Goal: Task Accomplishment & Management: Manage account settings

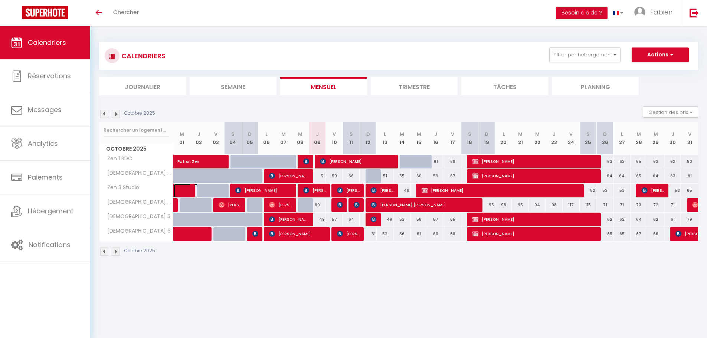
click at [183, 191] on link at bounding box center [182, 191] width 17 height 14
select select "OK"
select select "KO"
select select "1"
select select "0"
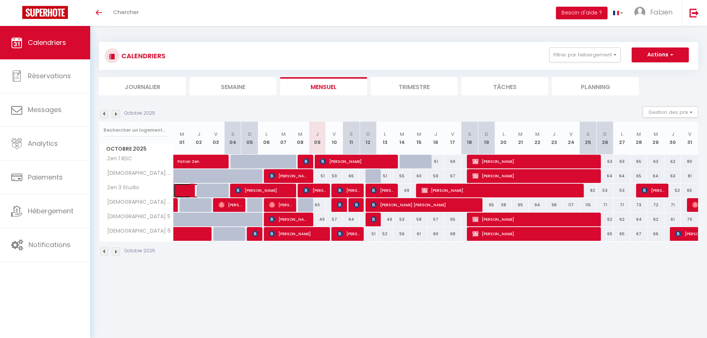
select select "1"
select select
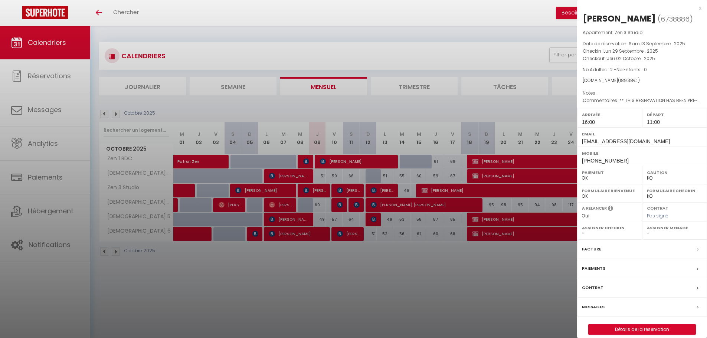
click at [266, 32] on div at bounding box center [353, 169] width 707 height 338
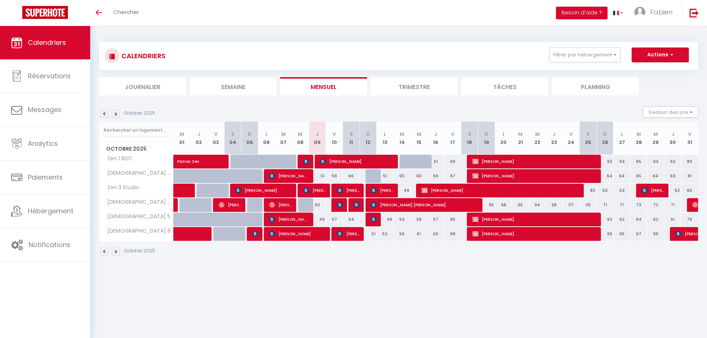
click at [102, 116] on img at bounding box center [104, 114] width 8 height 8
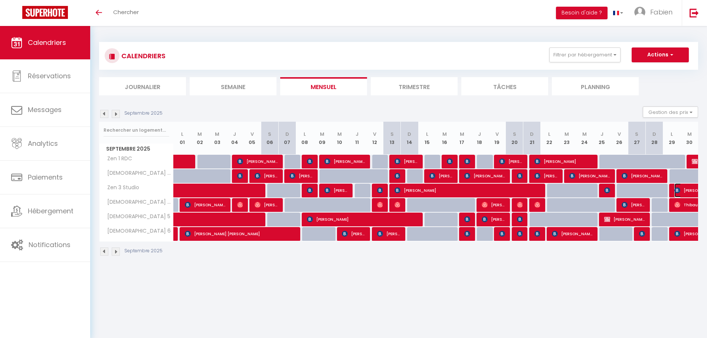
click at [685, 189] on span "[PERSON_NAME]" at bounding box center [699, 190] width 51 height 14
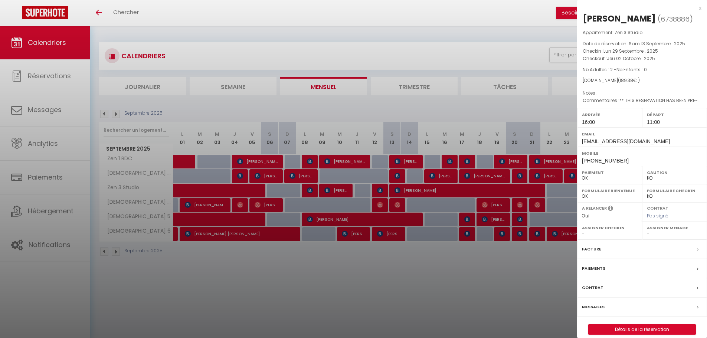
click at [463, 30] on div at bounding box center [353, 169] width 707 height 338
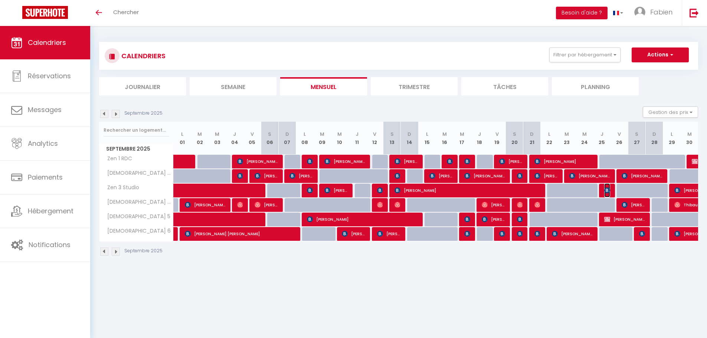
click at [605, 192] on img at bounding box center [607, 190] width 6 height 6
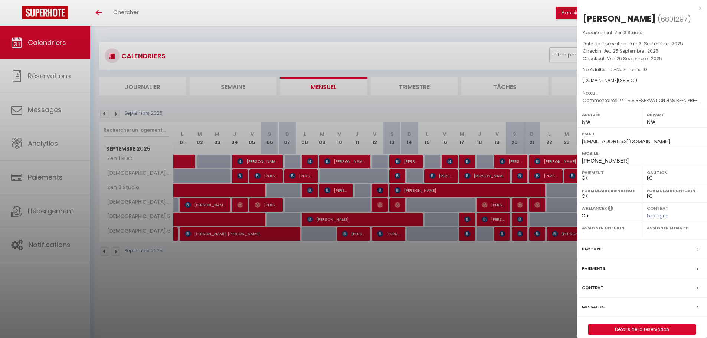
click at [534, 107] on div at bounding box center [353, 169] width 707 height 338
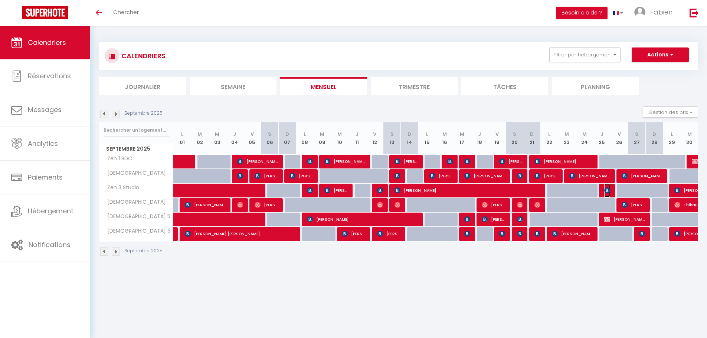
click at [608, 191] on img at bounding box center [607, 190] width 6 height 6
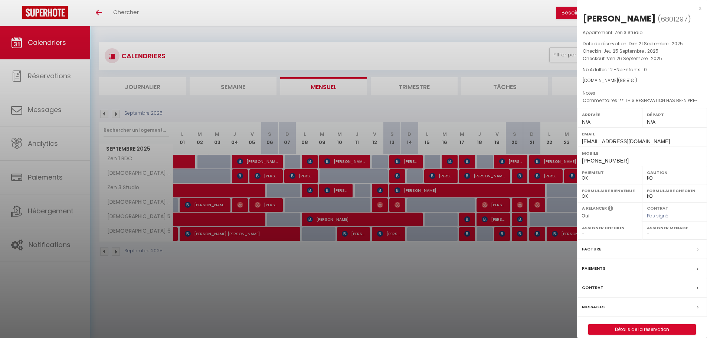
click at [482, 33] on div at bounding box center [353, 169] width 707 height 338
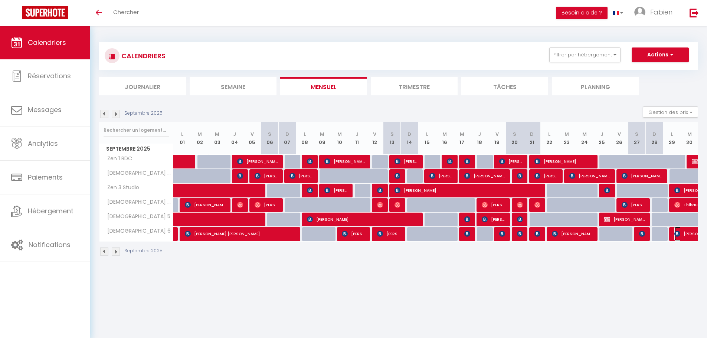
click at [686, 234] on span "[PERSON_NAME]" at bounding box center [708, 234] width 68 height 14
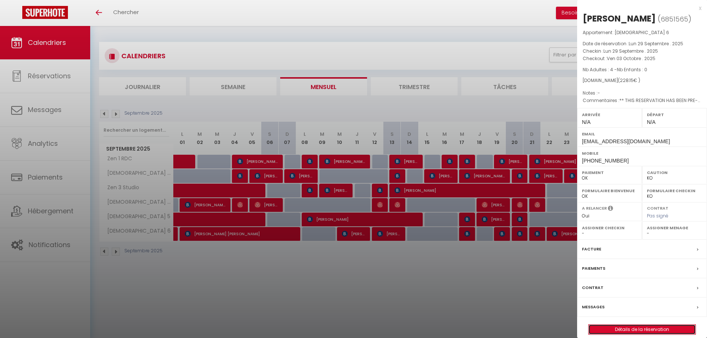
click at [637, 328] on link "Détails de la réservation" at bounding box center [642, 330] width 107 height 10
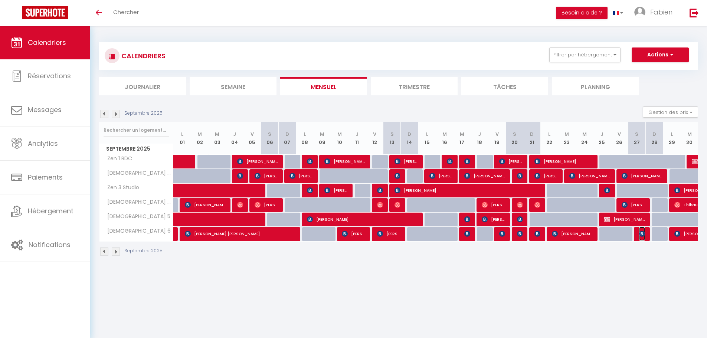
click at [639, 235] on img at bounding box center [642, 234] width 6 height 6
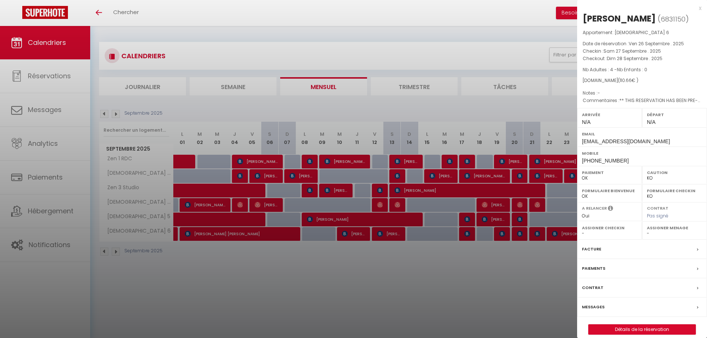
click at [498, 32] on div at bounding box center [353, 169] width 707 height 338
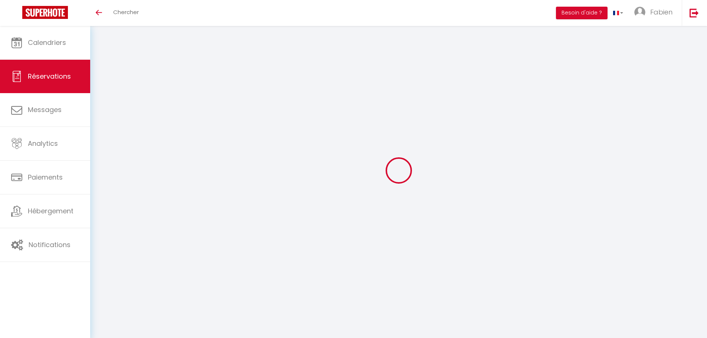
select select
checkbox input "false"
select select
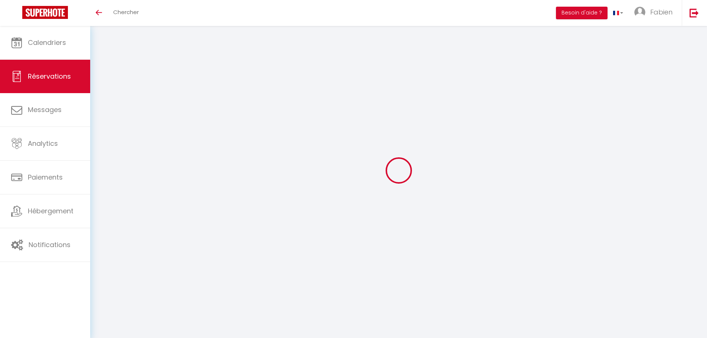
checkbox input "false"
type textarea "** THIS RESERVATION HAS BEEN PRE-PAID ** BOOKING NOTE : Payment charge is EUR 3…"
type input "34"
type input "7.47"
select select
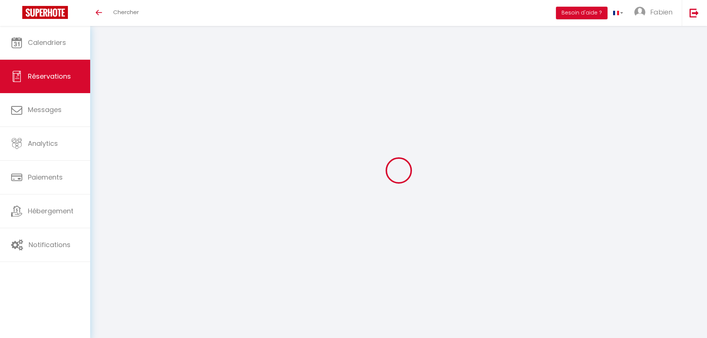
select select
checkbox input "false"
select select
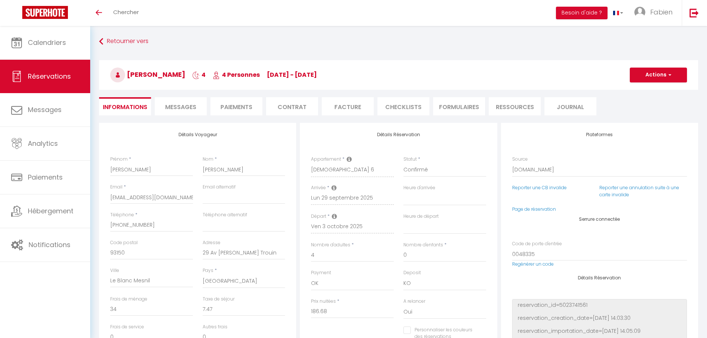
click at [184, 106] on span "Messages" at bounding box center [180, 107] width 31 height 9
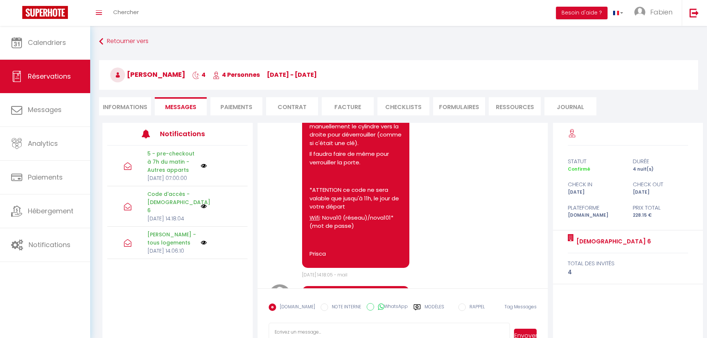
scroll to position [524, 0]
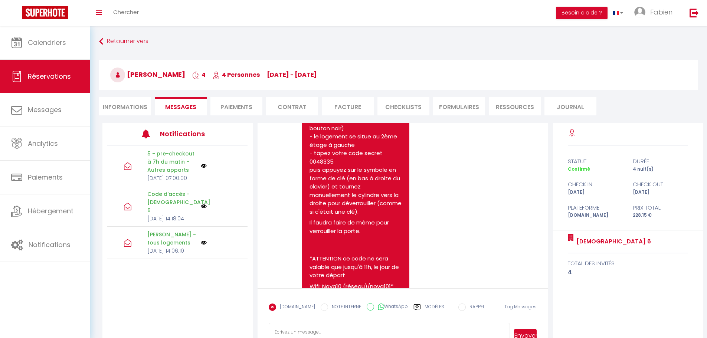
click at [160, 73] on span "Singh Manjinder" at bounding box center [147, 74] width 75 height 9
copy h3 "Manjinder"
